Goal: Task Accomplishment & Management: Use online tool/utility

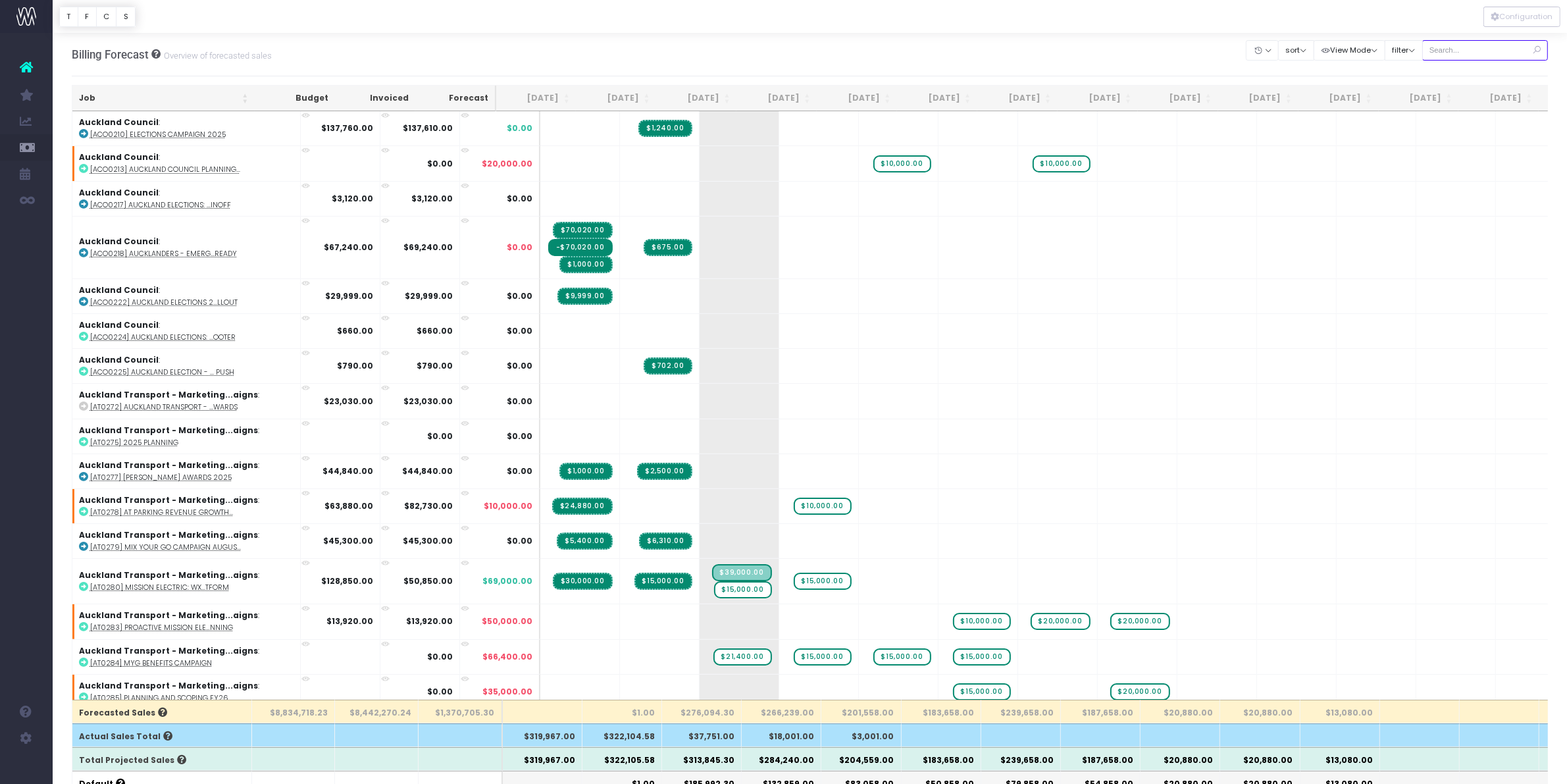
click at [1461, 43] on input "text" at bounding box center [1486, 50] width 127 height 21
type input "at0280"
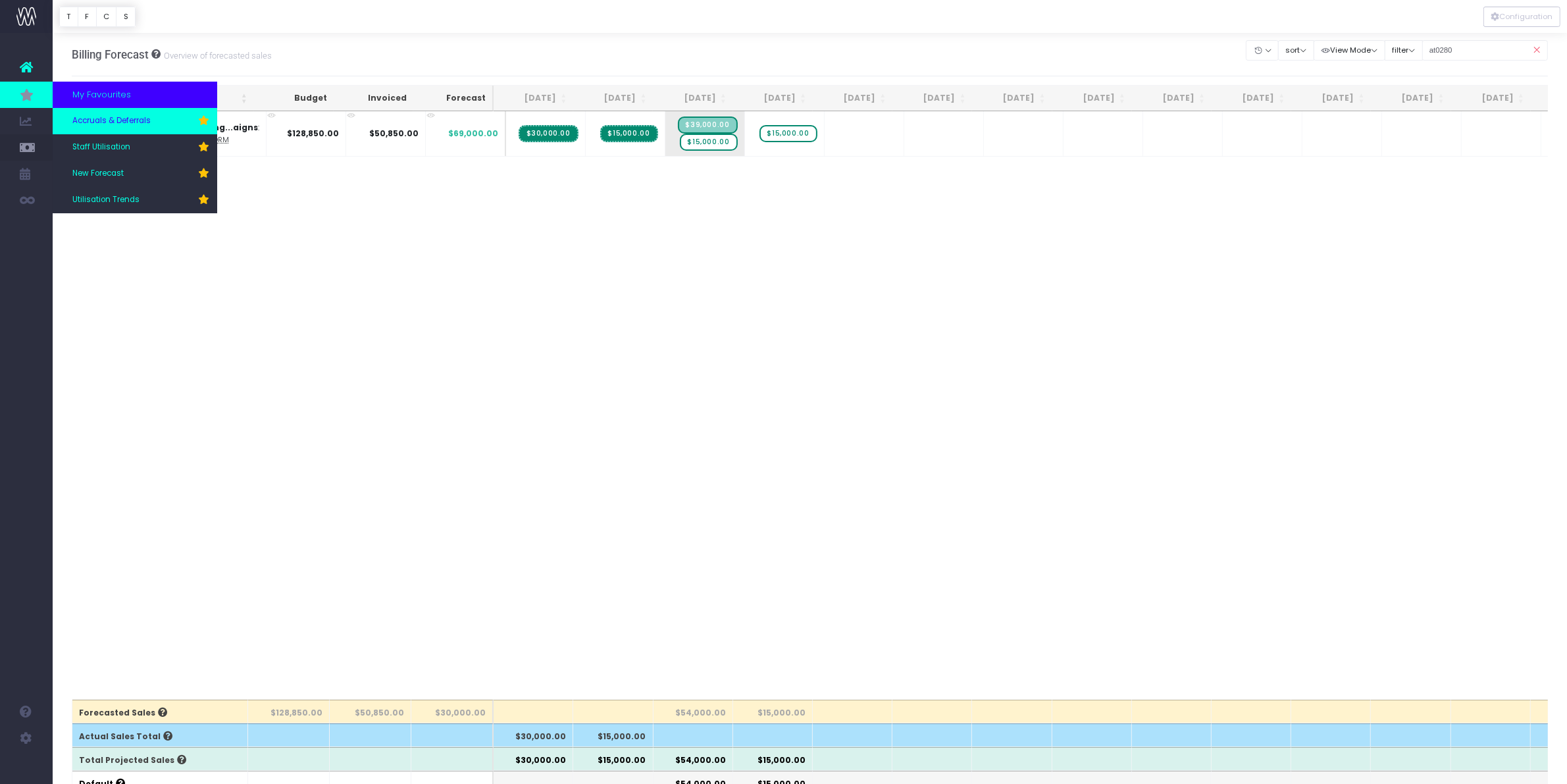
click at [114, 123] on span "Accruals & Deferrals" at bounding box center [112, 121] width 79 height 12
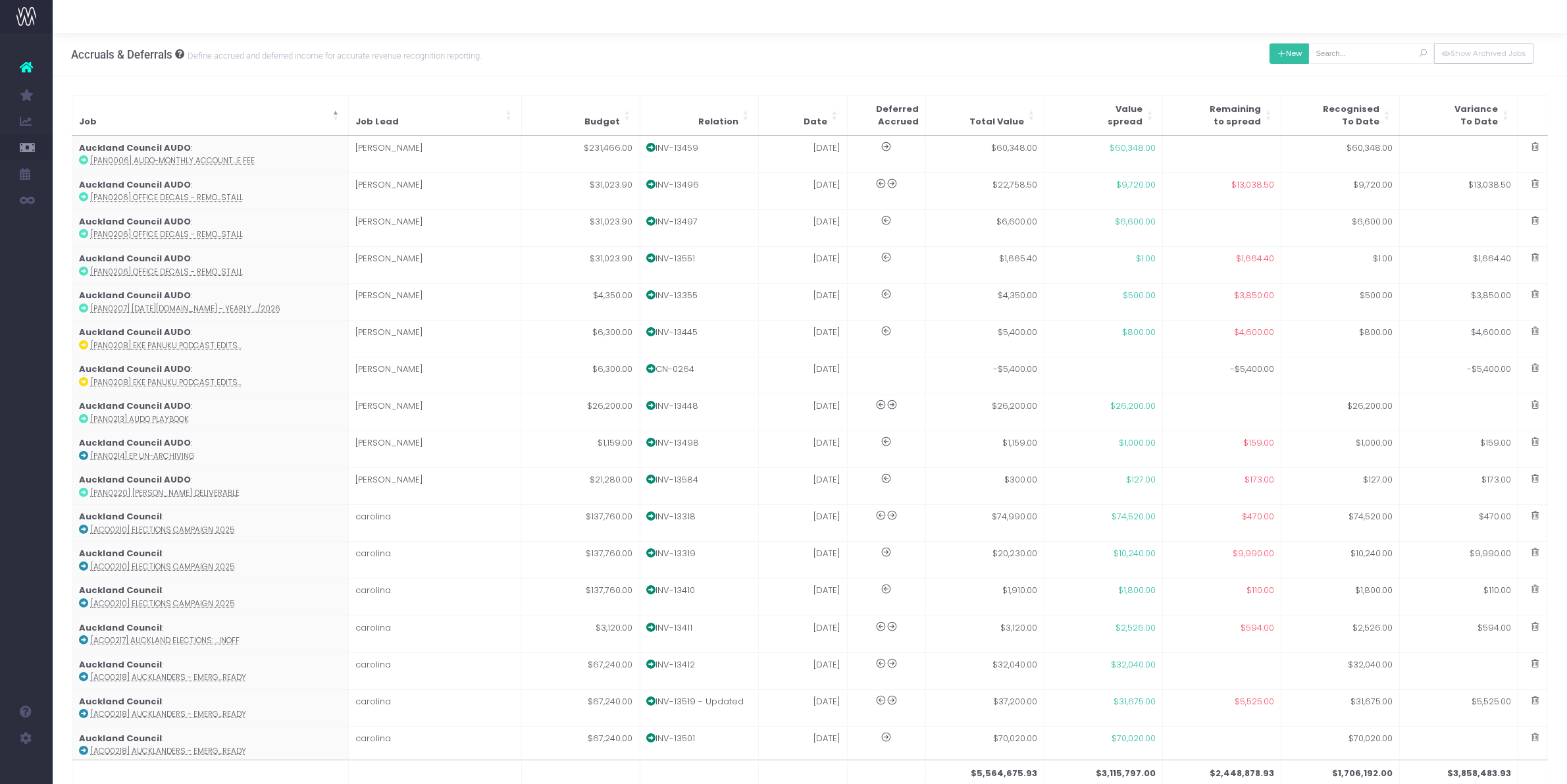
click at [1297, 49] on button "New" at bounding box center [1290, 53] width 40 height 21
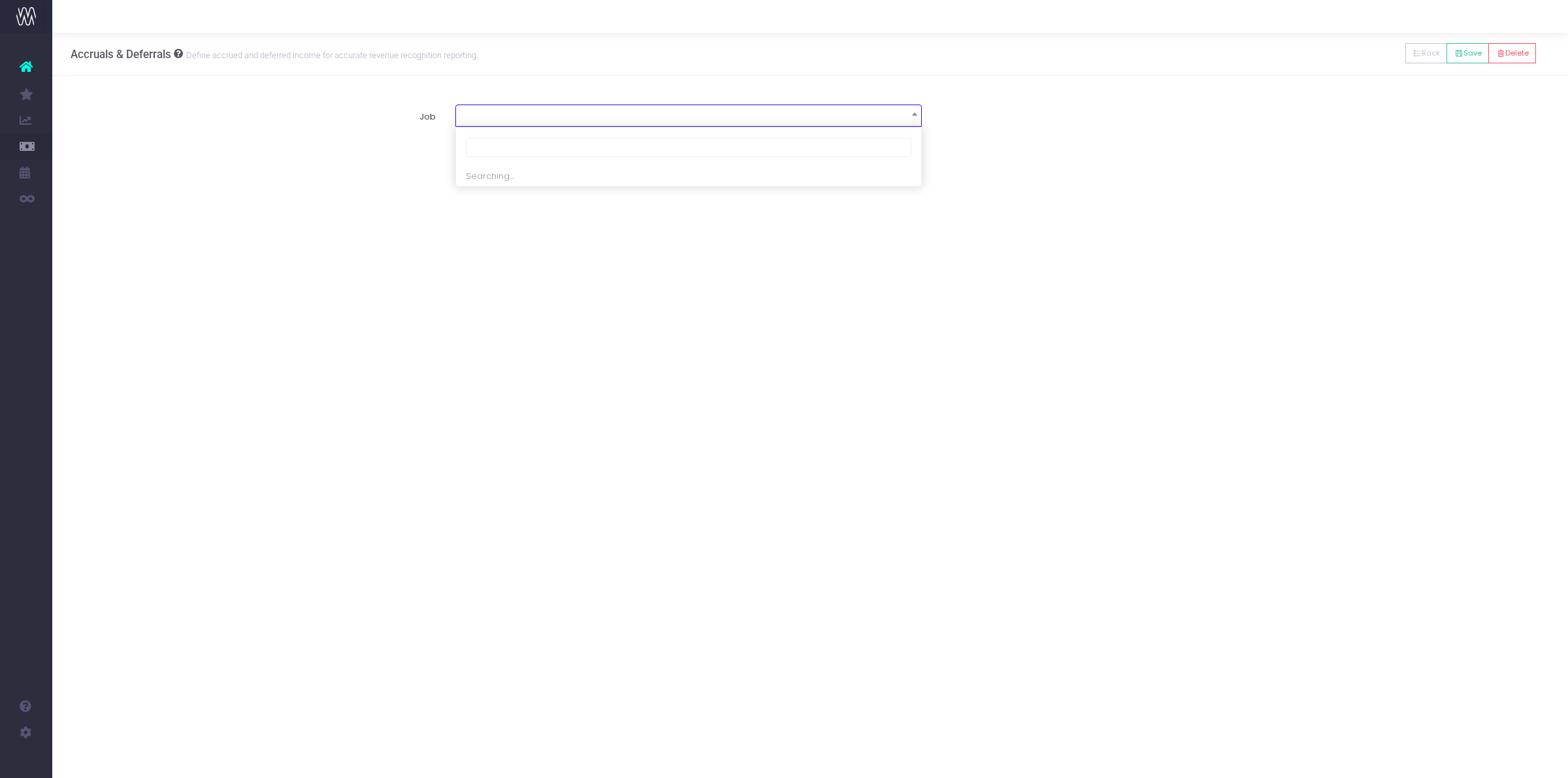
click at [593, 115] on span at bounding box center [688, 114] width 465 height 19
type input "at0280"
select select "1866959"
click at [458, 219] on span at bounding box center [464, 222] width 12 height 12
click at [477, 219] on input "radio" at bounding box center [481, 219] width 9 height 9
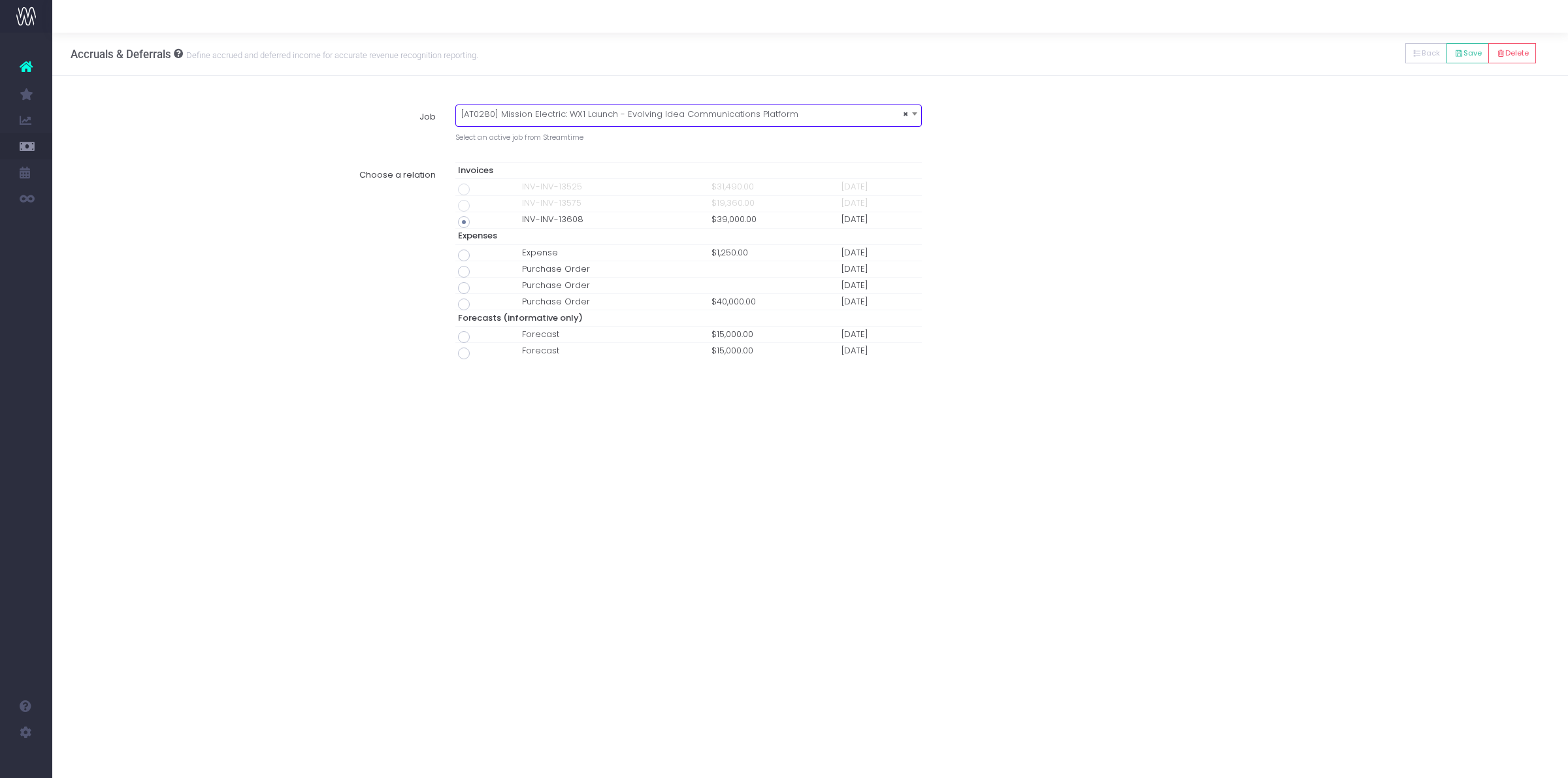
type input "Invoice INV-INV-13608 / [DATE] / $39,000.00"
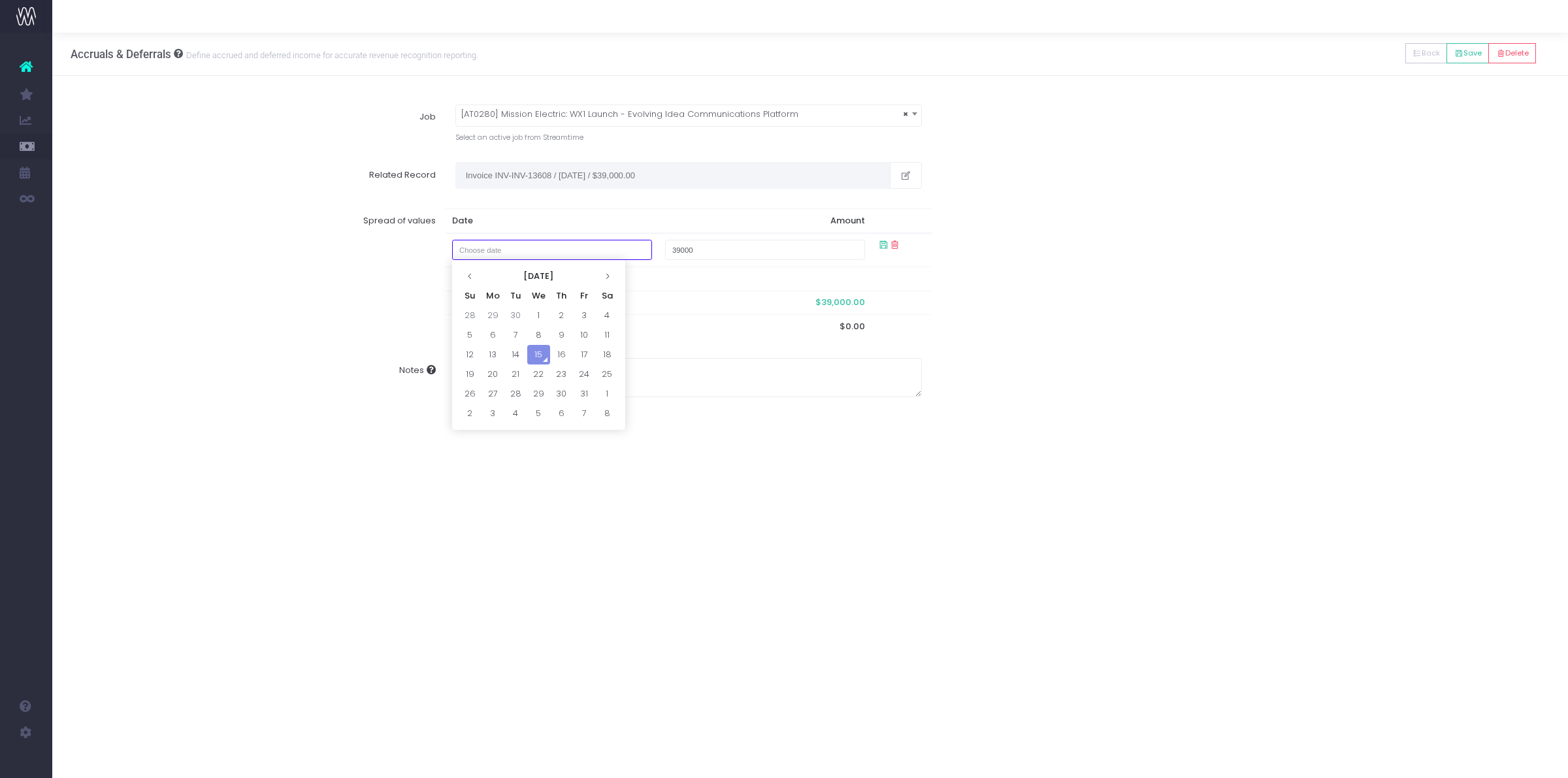
click at [529, 246] on input "text" at bounding box center [552, 250] width 200 height 20
click at [582, 390] on td "31" at bounding box center [584, 394] width 23 height 20
type input "[DATE]"
type input "15000"
click at [569, 276] on input "text" at bounding box center [552, 275] width 200 height 20
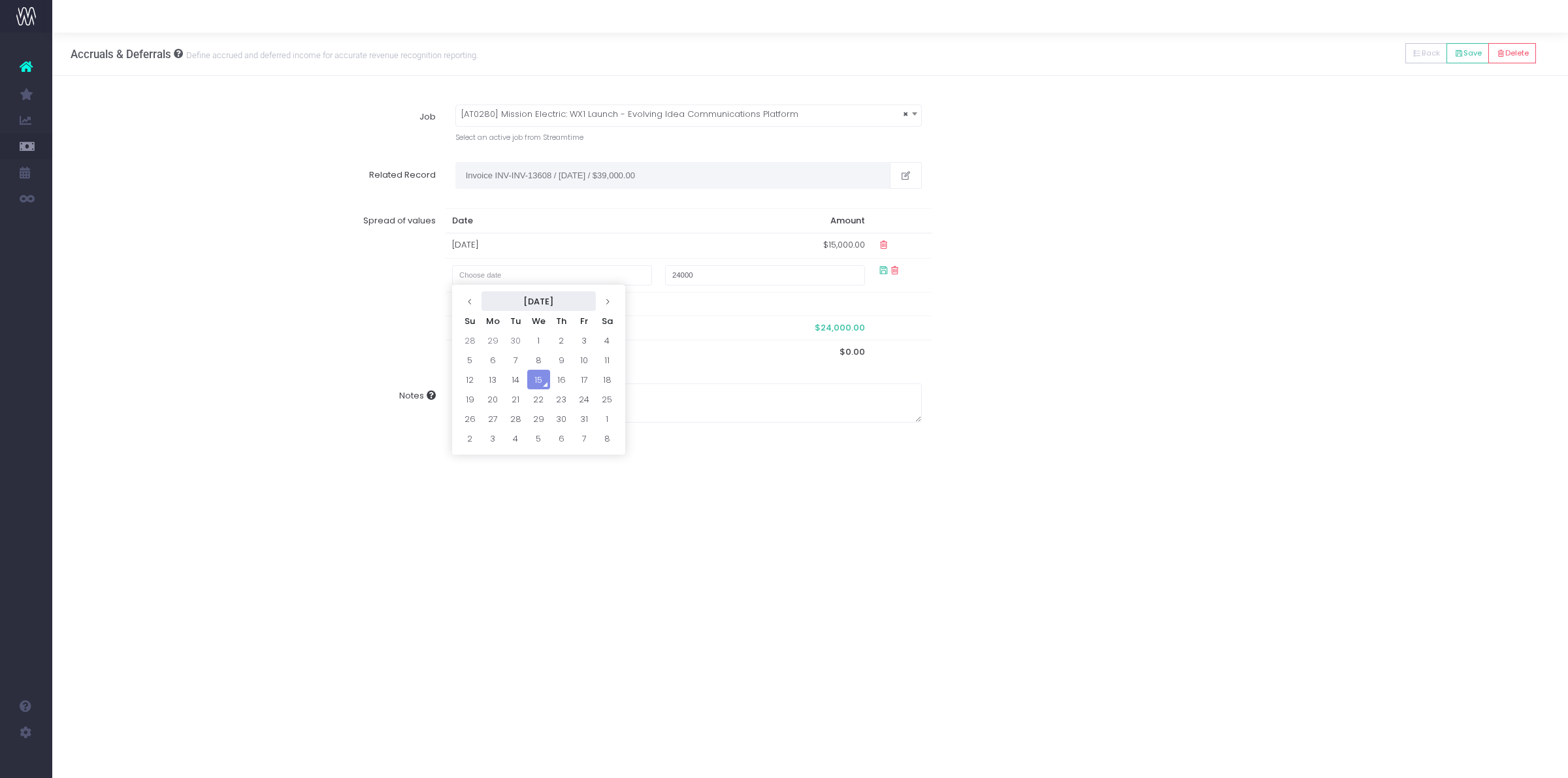
click at [517, 301] on th "[DATE]" at bounding box center [538, 301] width 114 height 20
click at [564, 410] on span "Nov" at bounding box center [557, 407] width 36 height 35
click at [604, 338] on td "1" at bounding box center [607, 340] width 23 height 20
type input "[DATE]"
type input "15000"
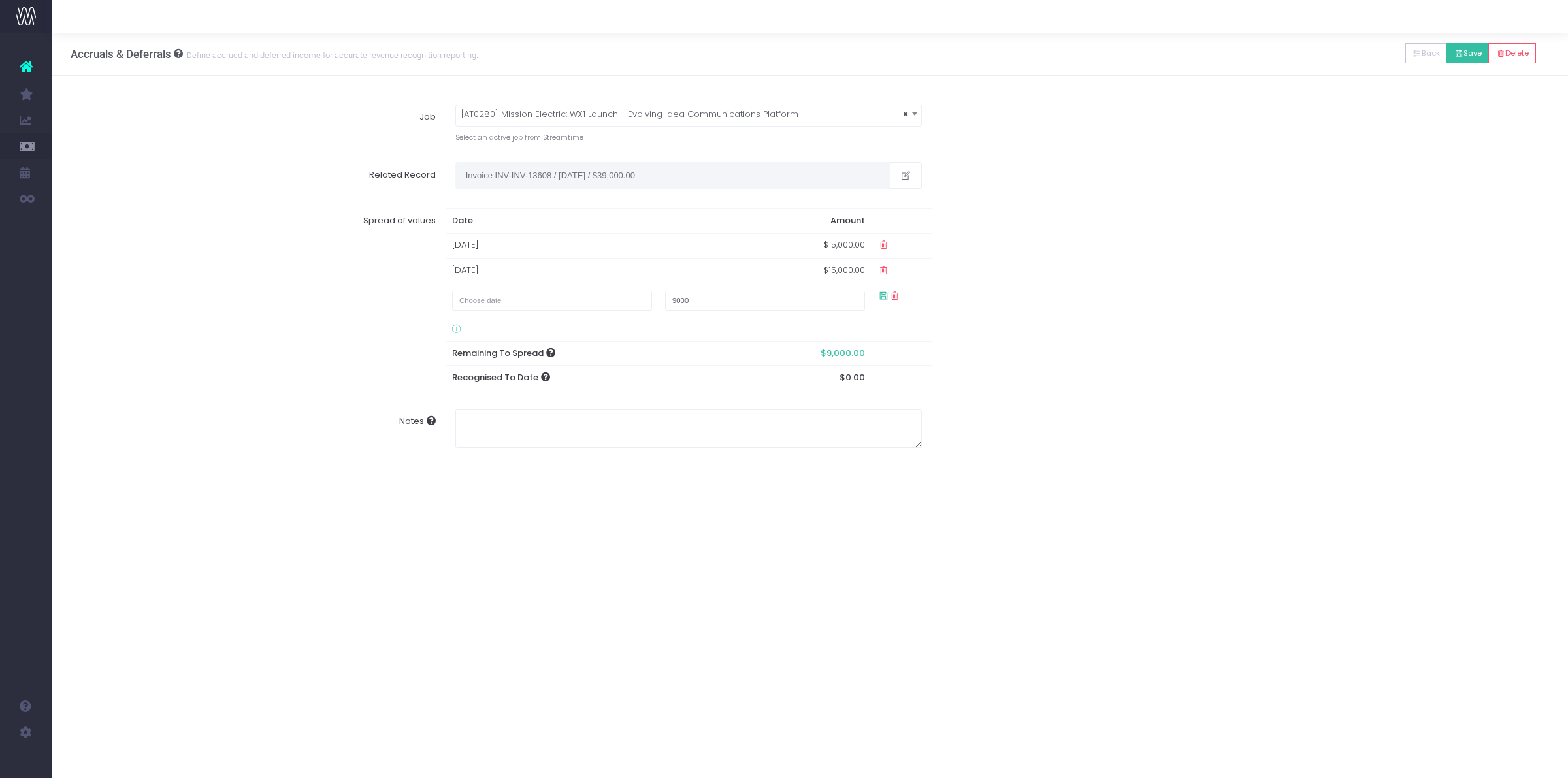
click at [1469, 50] on button "Save" at bounding box center [1467, 53] width 42 height 20
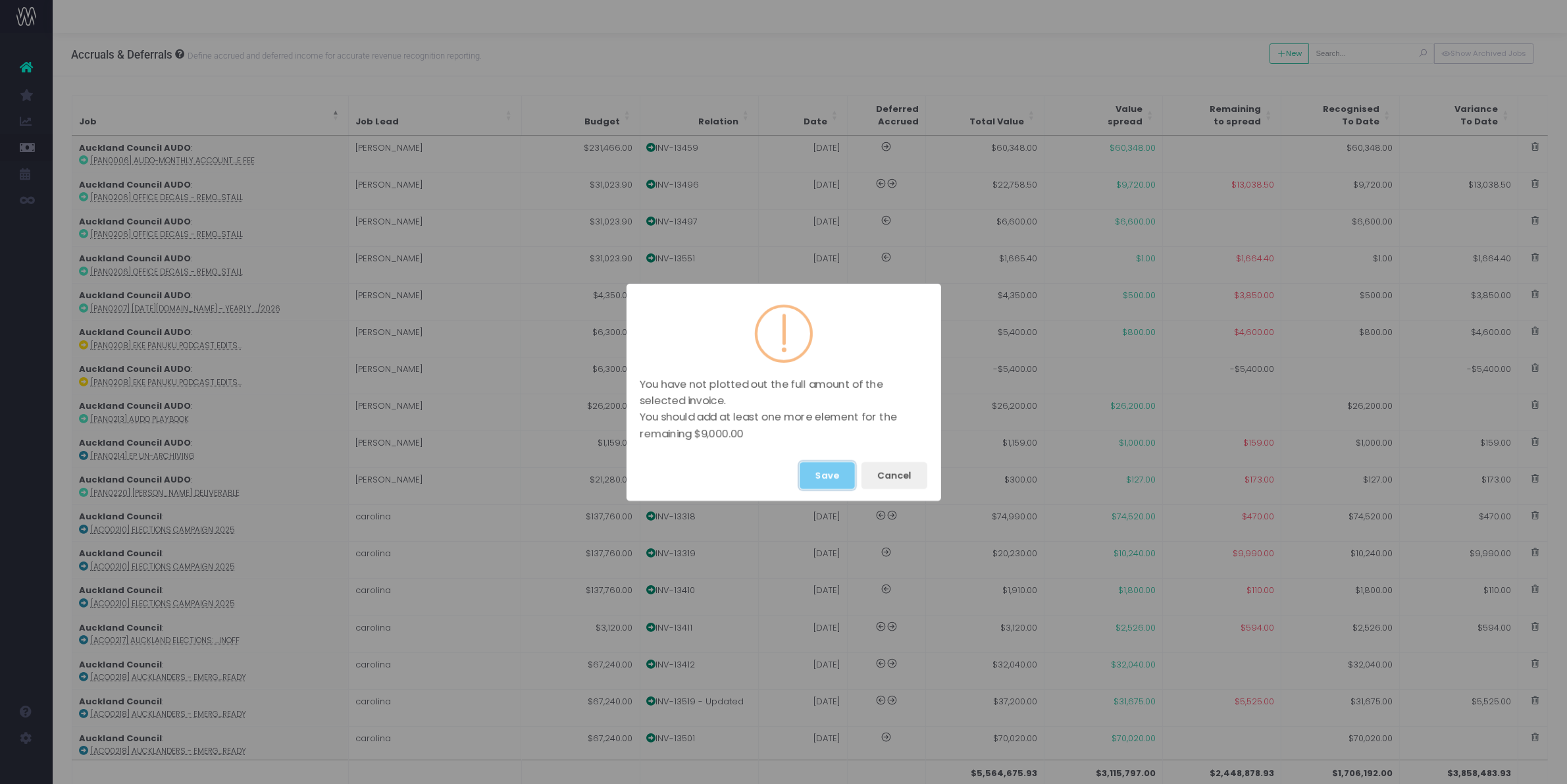
click at [830, 468] on button "Save" at bounding box center [827, 475] width 55 height 27
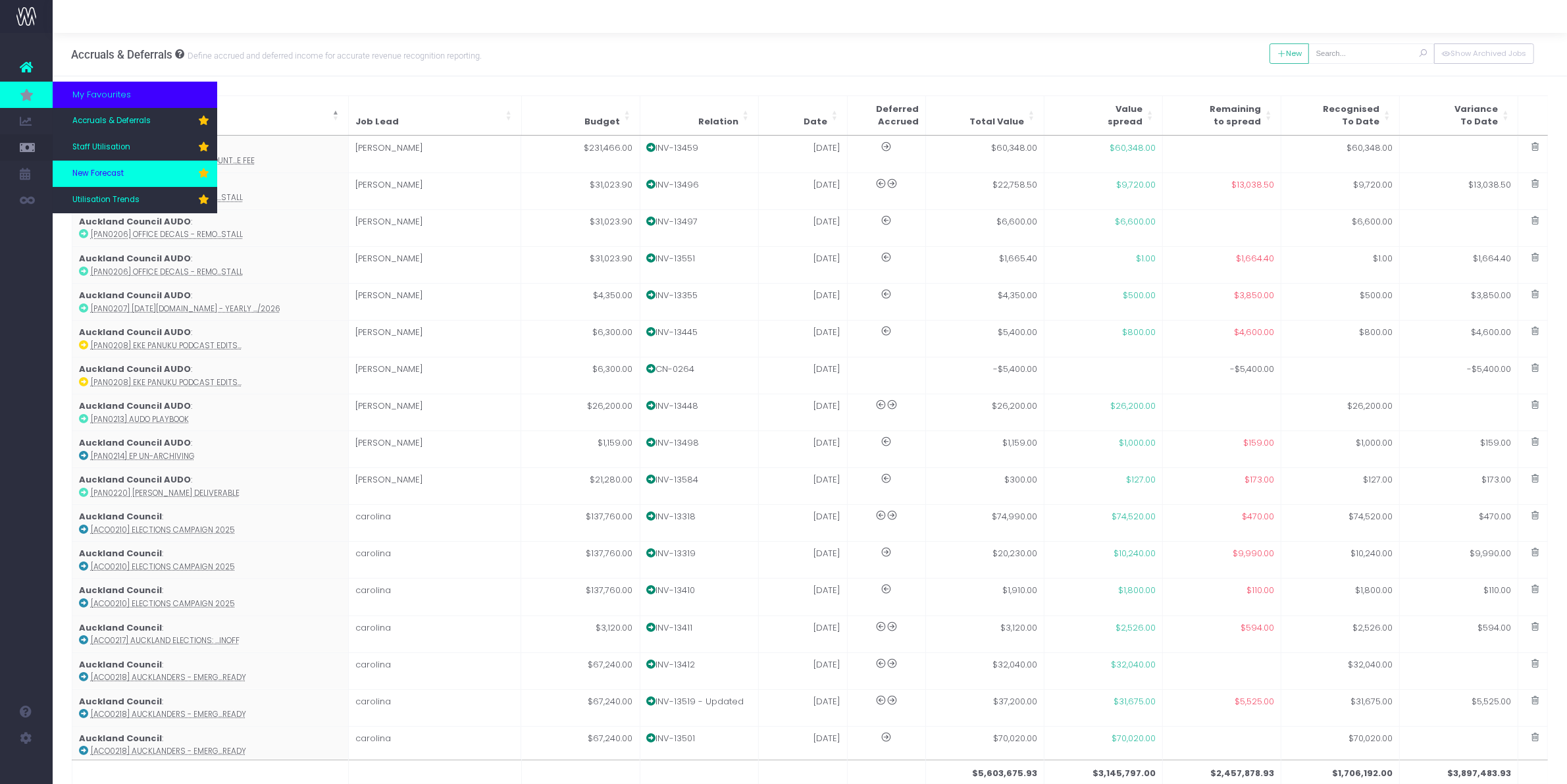
click at [127, 175] on link "New Forecast" at bounding box center [135, 174] width 165 height 27
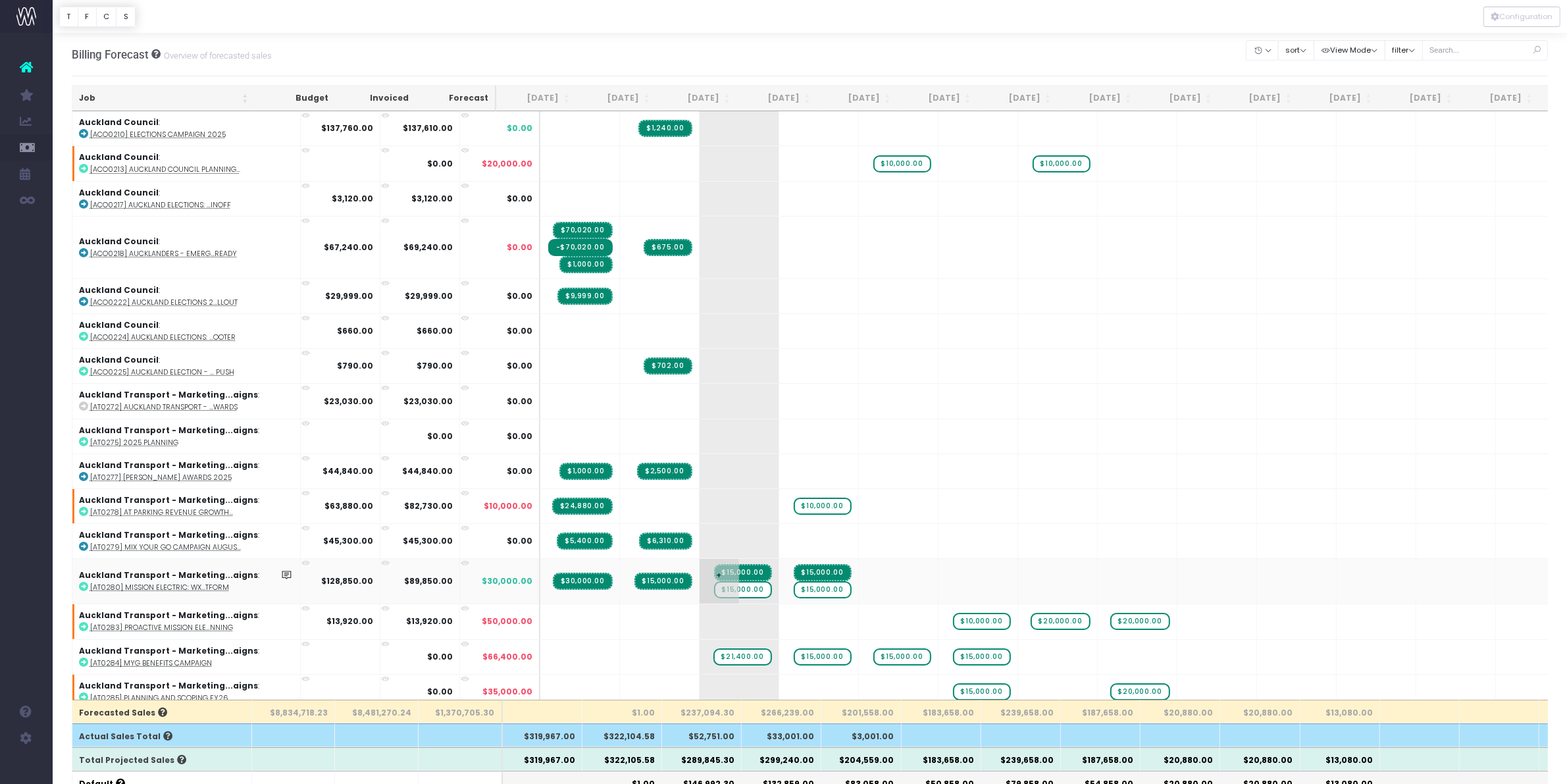
click at [714, 587] on span "$15,000.00" at bounding box center [743, 589] width 58 height 17
type input "0"
click at [793, 587] on span "$15,000.00" at bounding box center [822, 589] width 58 height 17
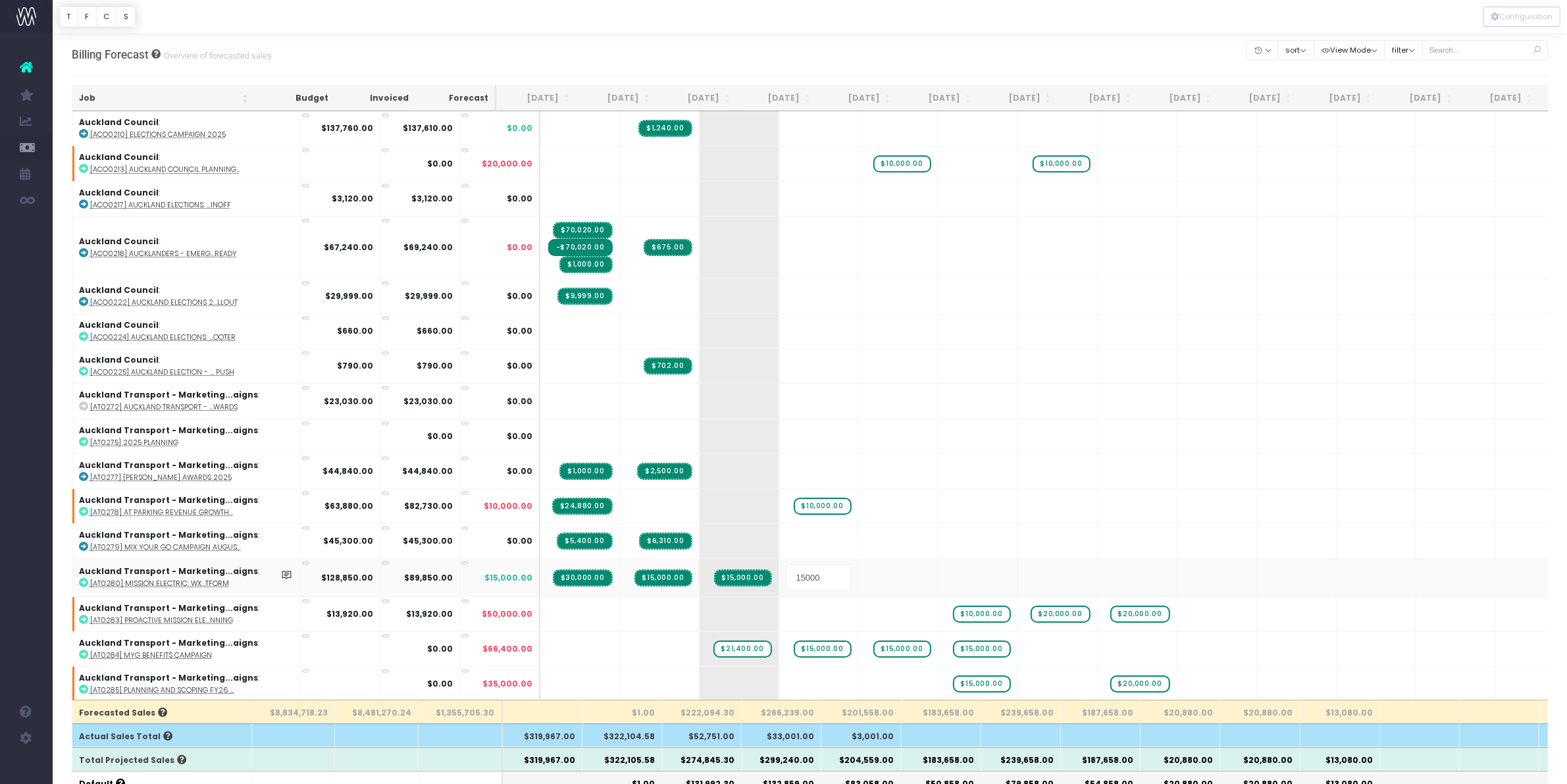
type input "0"
